Goal: Find specific page/section: Find specific page/section

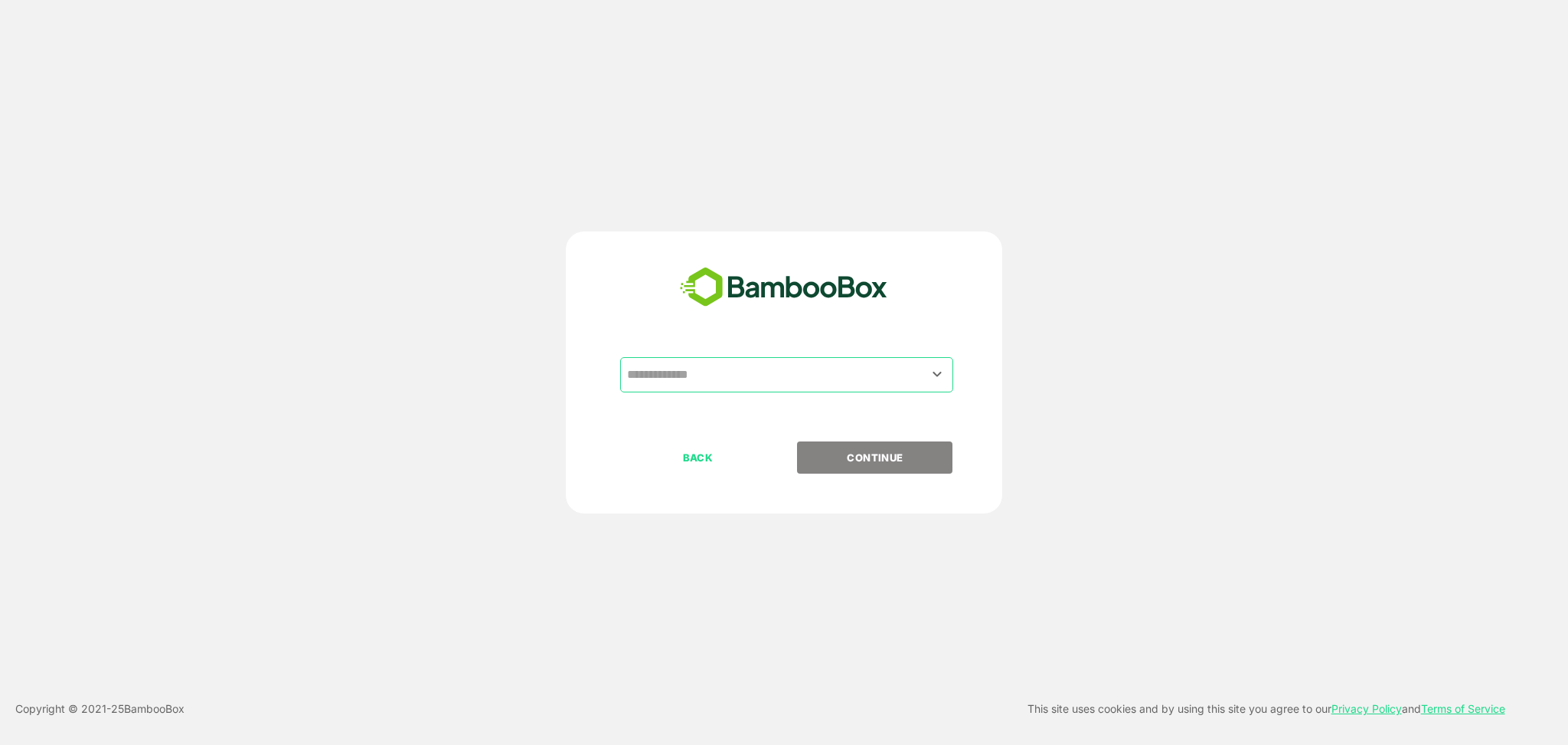
click at [811, 359] on div "​" at bounding box center [787, 375] width 333 height 36
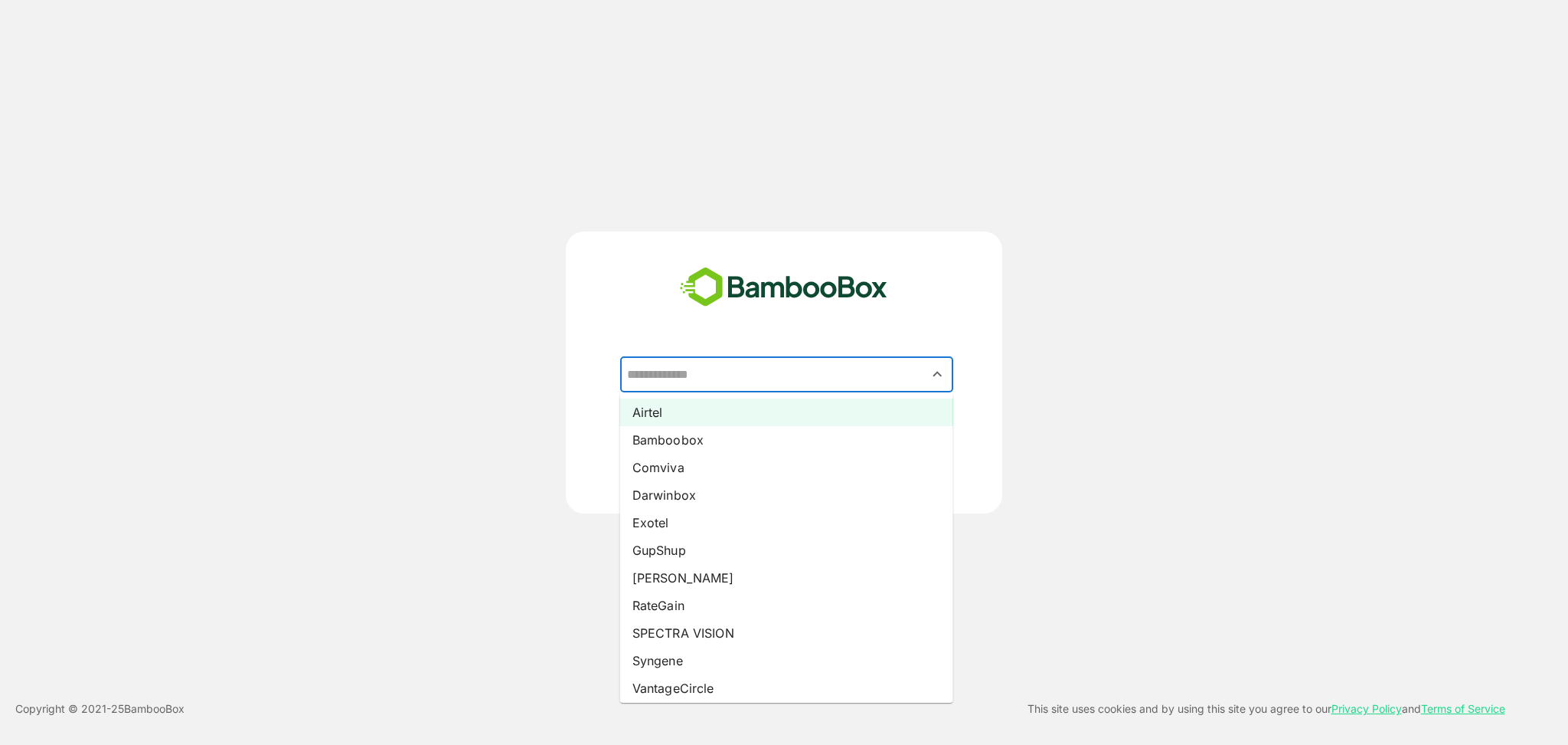
click at [746, 408] on li "Airtel" at bounding box center [787, 412] width 333 height 28
type input "******"
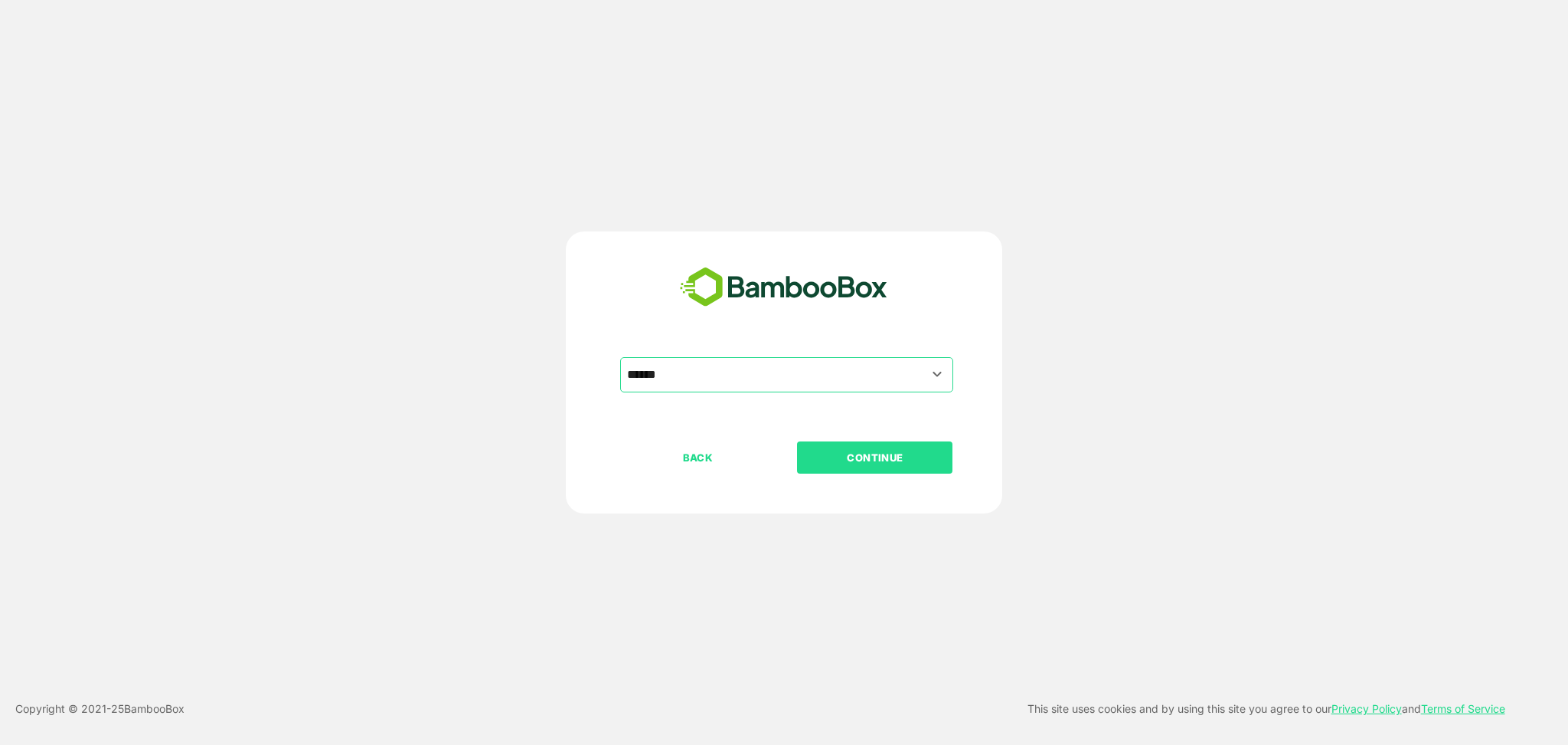
click at [872, 445] on button "CONTINUE" at bounding box center [875, 457] width 156 height 32
